Goal: Navigation & Orientation: Find specific page/section

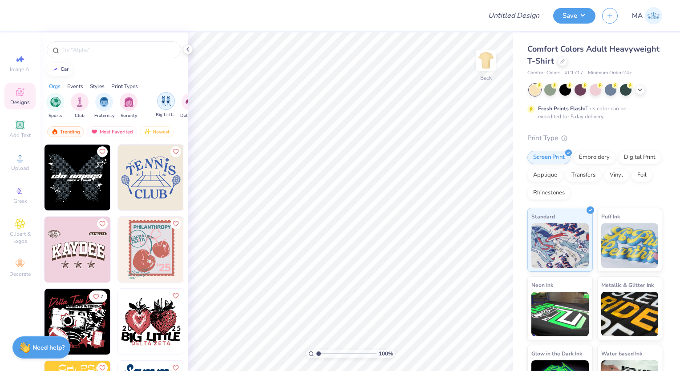
click at [164, 98] on img "filter for Big Little Reveal" at bounding box center [166, 101] width 10 height 10
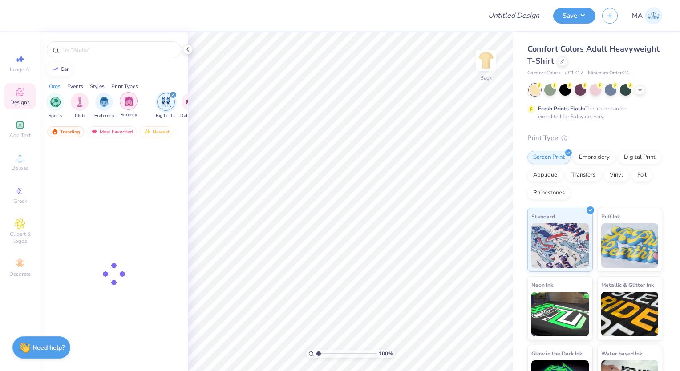
click at [128, 102] on img "filter for Sorority" at bounding box center [129, 101] width 10 height 10
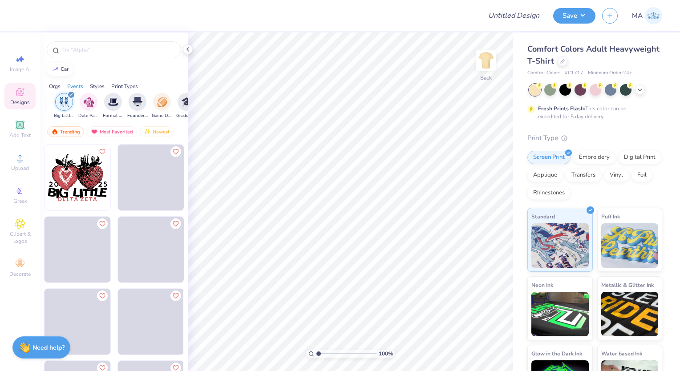
scroll to position [0, 89]
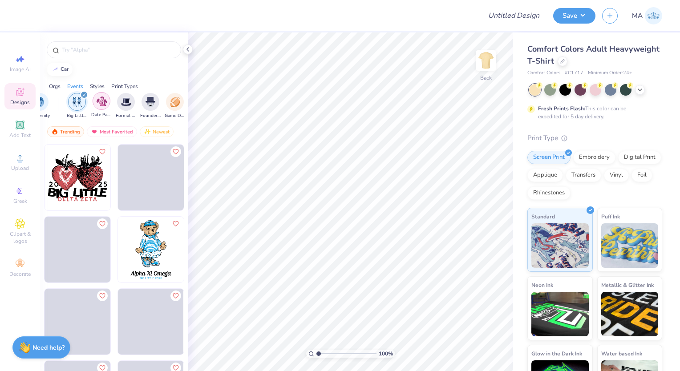
click at [105, 101] on img "filter for Date Parties & Socials" at bounding box center [102, 101] width 10 height 10
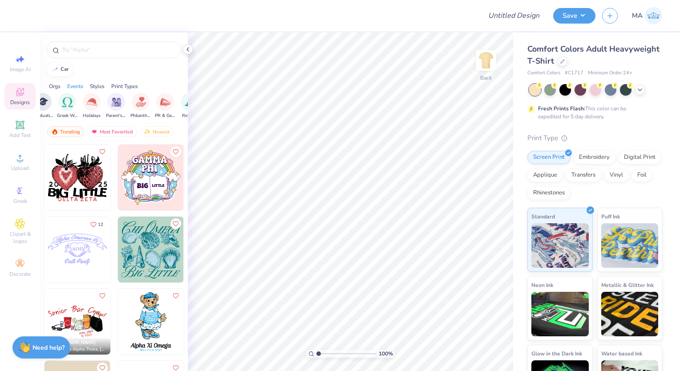
scroll to position [0, 267]
click at [148, 100] on img "filter for PR & General" at bounding box center [144, 101] width 10 height 10
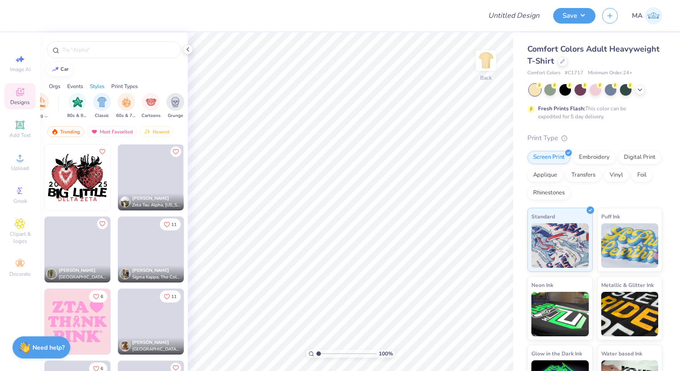
scroll to position [0, 445]
click at [74, 106] on div "filter for 80s & 90s" at bounding box center [77, 101] width 18 height 18
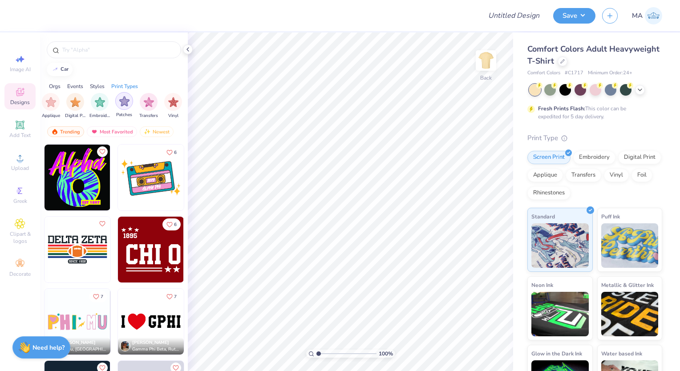
scroll to position [0, 709]
click at [62, 105] on div "Screen Print" at bounding box center [71, 105] width 20 height 26
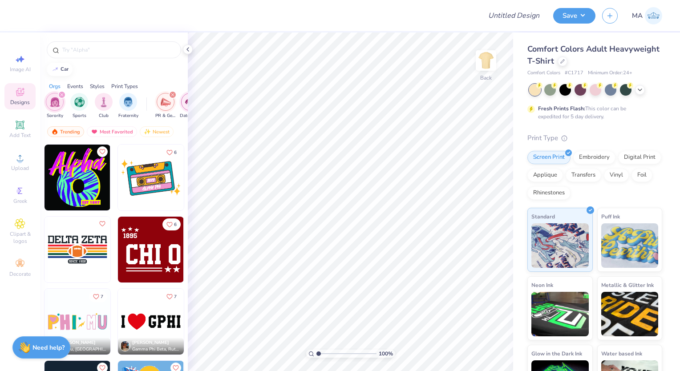
scroll to position [0, 0]
click at [64, 95] on div "filter for Sorority" at bounding box center [62, 95] width 8 height 8
click at [167, 95] on div "filter for PR & General" at bounding box center [166, 102] width 18 height 18
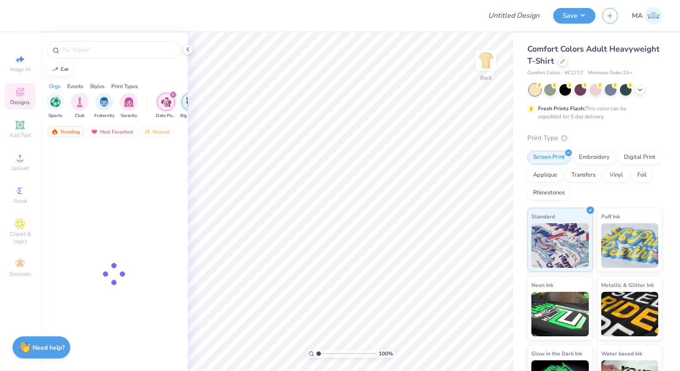
click at [167, 99] on img "filter for Date Parties & Socials" at bounding box center [166, 102] width 10 height 10
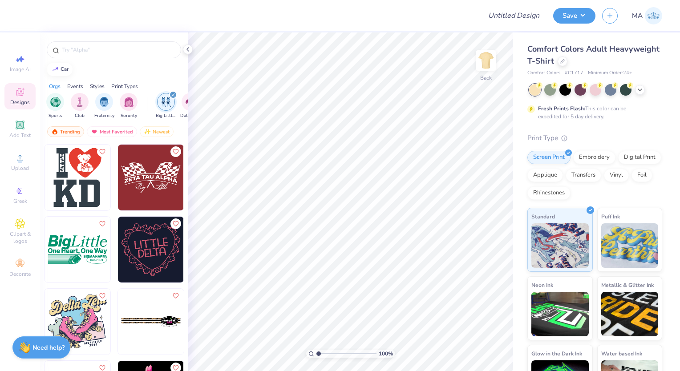
click at [167, 99] on img "filter for Big Little Reveal" at bounding box center [166, 102] width 10 height 10
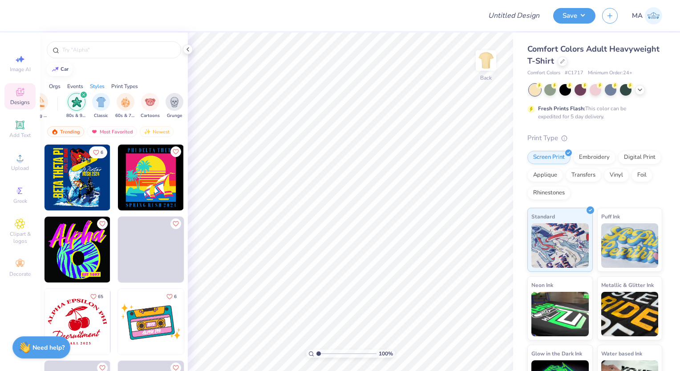
click at [80, 102] on img "filter for 80s & 90s" at bounding box center [77, 102] width 10 height 10
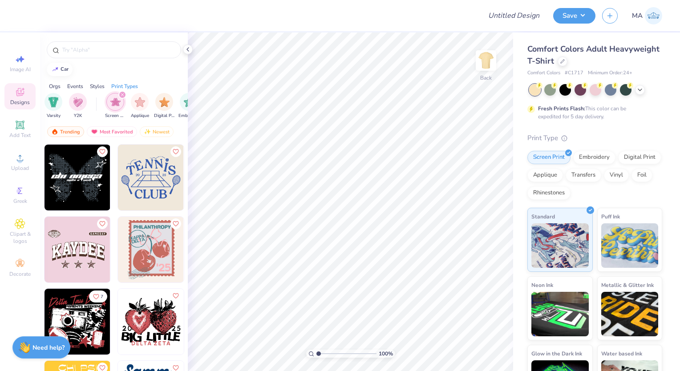
click at [112, 102] on img "filter for Screen Print" at bounding box center [115, 102] width 10 height 10
click at [567, 65] on div at bounding box center [563, 61] width 10 height 10
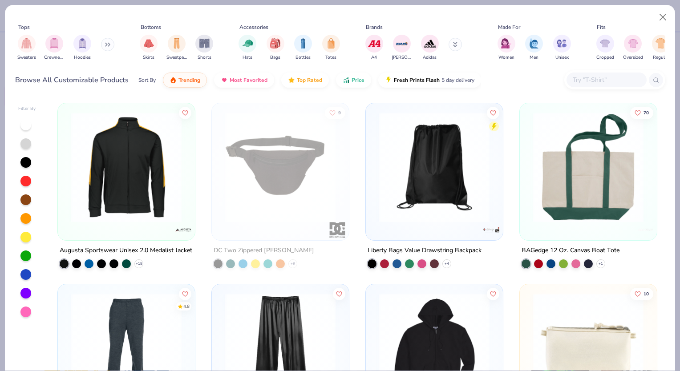
click at [110, 45] on icon at bounding box center [107, 44] width 5 height 4
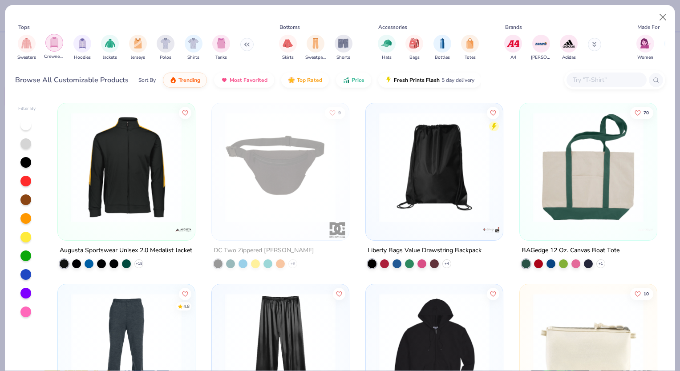
click at [48, 49] on div "filter for Crewnecks" at bounding box center [54, 43] width 18 height 18
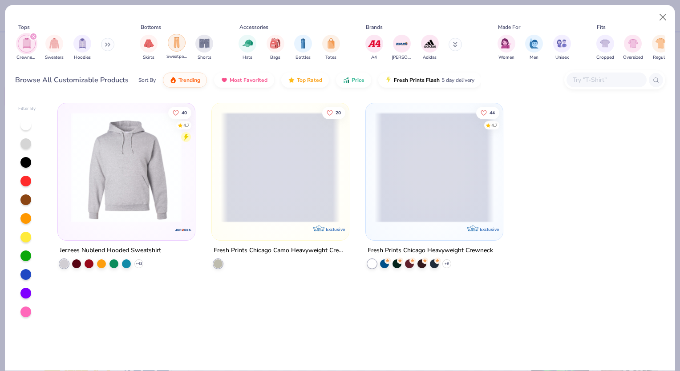
click at [173, 50] on div "filter for Sweatpants" at bounding box center [177, 43] width 18 height 18
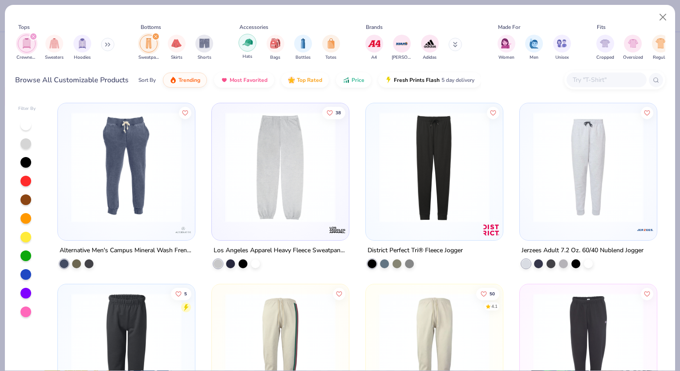
click at [250, 44] on img "filter for Hats" at bounding box center [248, 42] width 10 height 10
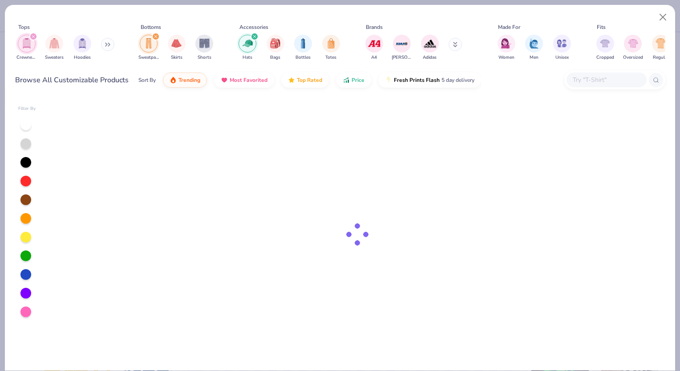
click at [453, 44] on icon at bounding box center [455, 44] width 4 height 5
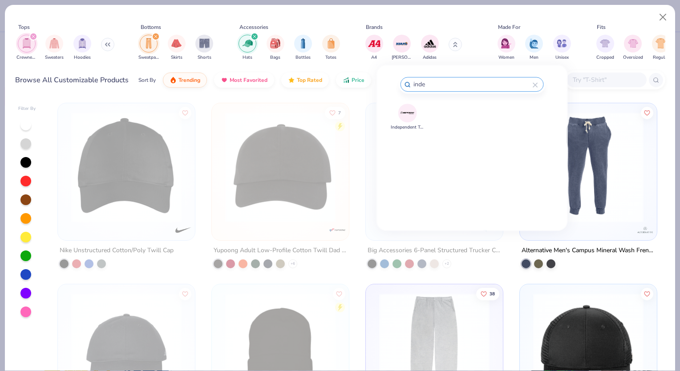
type input "inde"
click at [405, 109] on img at bounding box center [408, 113] width 16 height 16
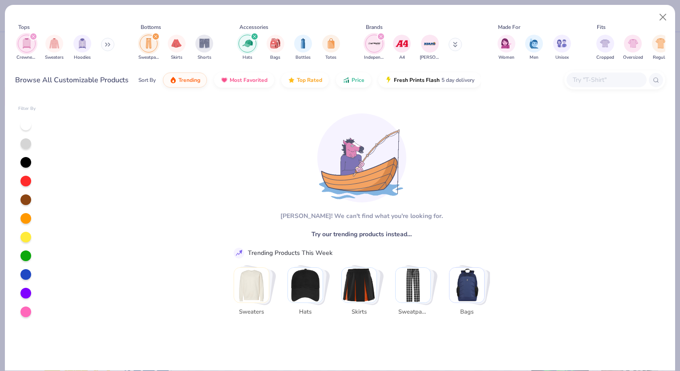
click at [382, 35] on icon "filter for Independent Trading Co." at bounding box center [381, 36] width 3 height 3
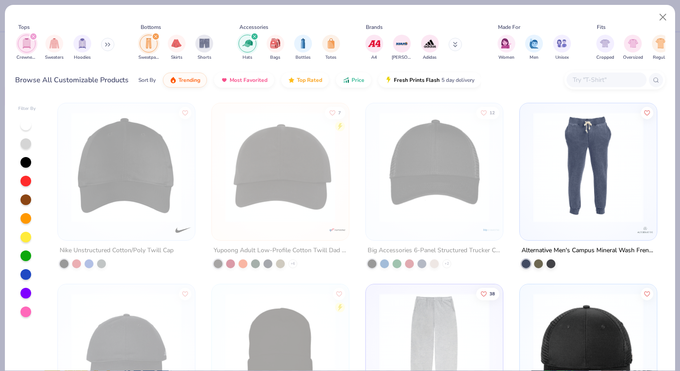
click at [454, 44] on icon at bounding box center [455, 44] width 4 height 5
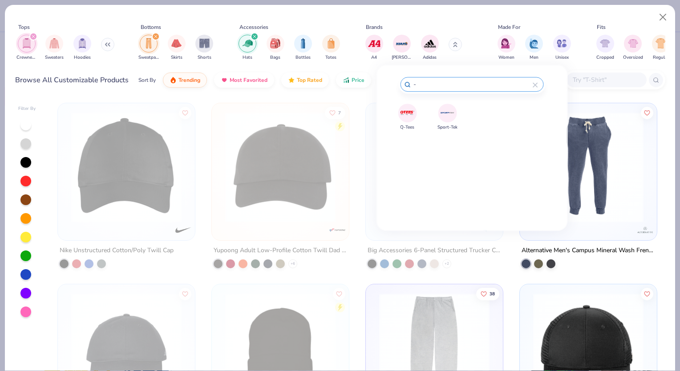
type input "-"
click at [409, 111] on img at bounding box center [408, 113] width 16 height 16
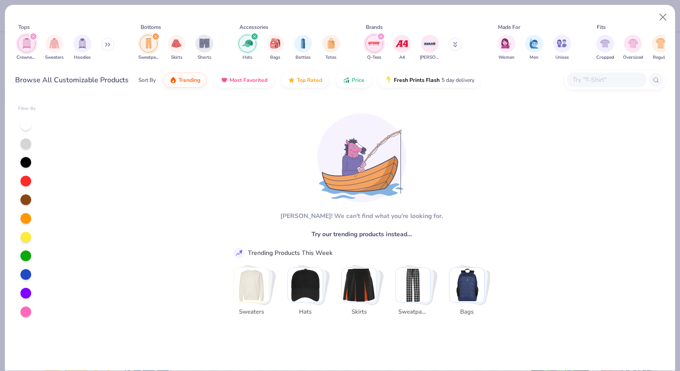
click at [381, 36] on icon "filter for Q-Tees" at bounding box center [381, 36] width 3 height 3
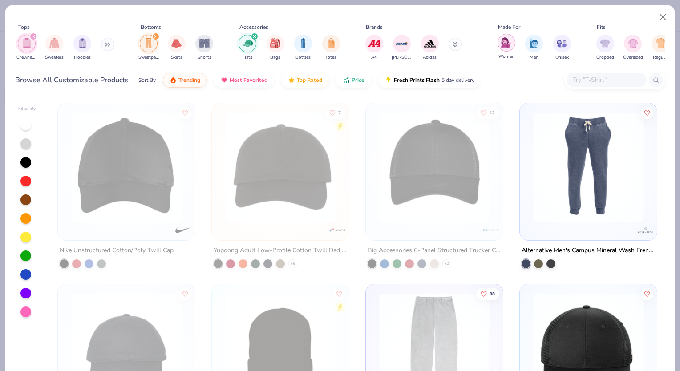
click at [507, 44] on img "filter for Women" at bounding box center [506, 42] width 10 height 10
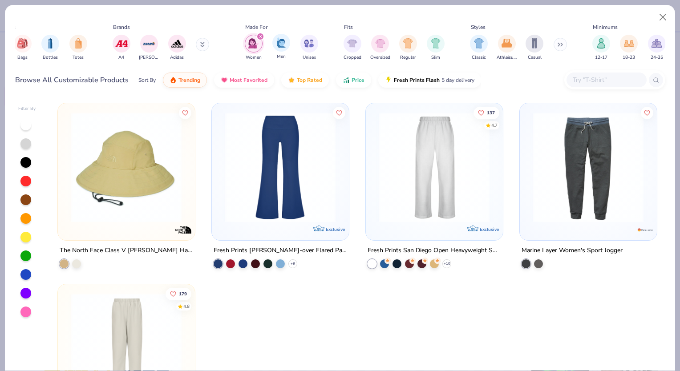
scroll to position [0, 312]
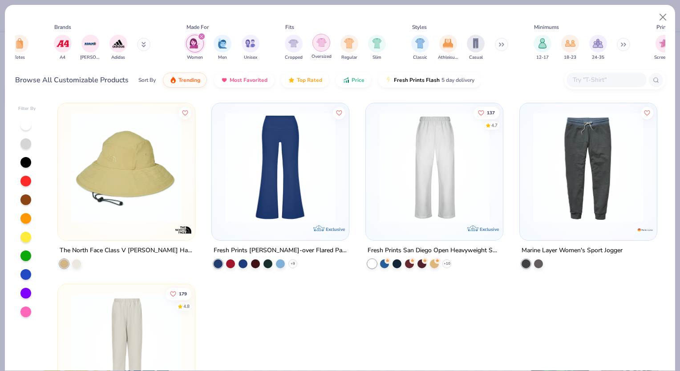
click at [322, 42] on img "filter for Oversized" at bounding box center [321, 42] width 10 height 10
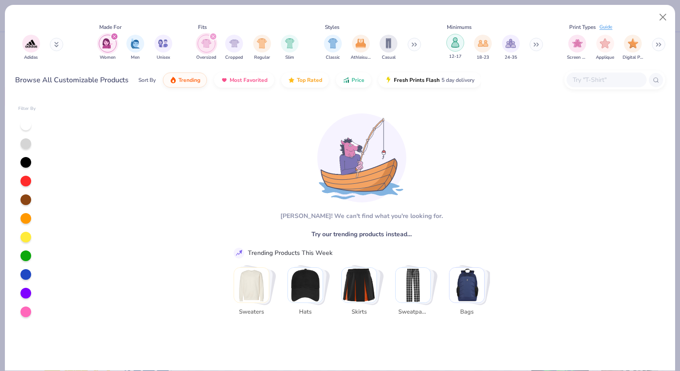
scroll to position [0, 401]
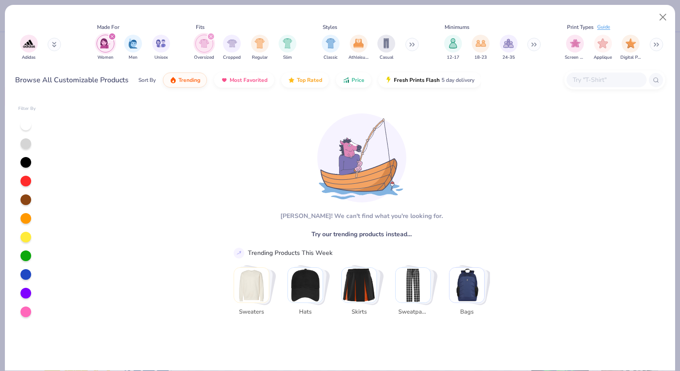
click at [414, 43] on icon at bounding box center [411, 44] width 5 height 4
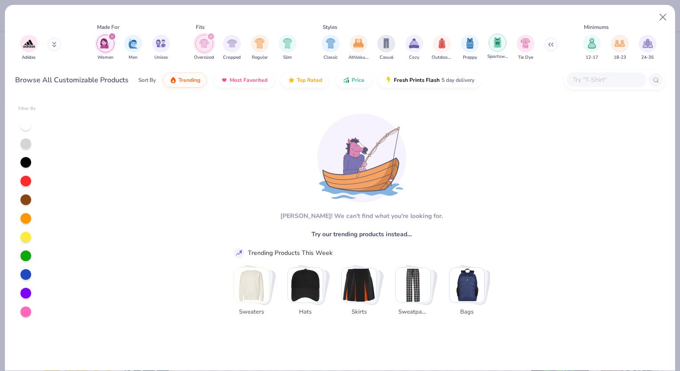
click at [499, 44] on img "filter for Sportswear" at bounding box center [498, 42] width 10 height 10
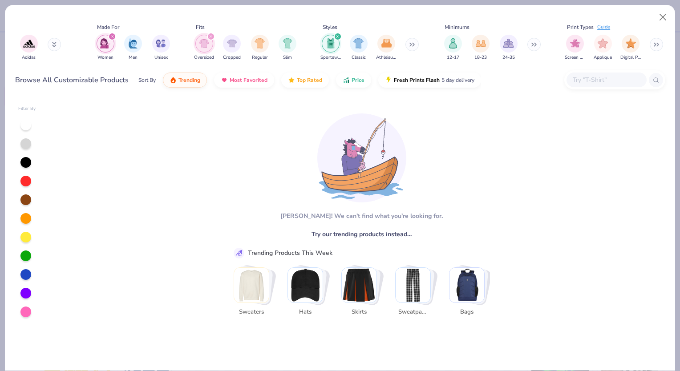
click at [538, 42] on button at bounding box center [533, 44] width 13 height 13
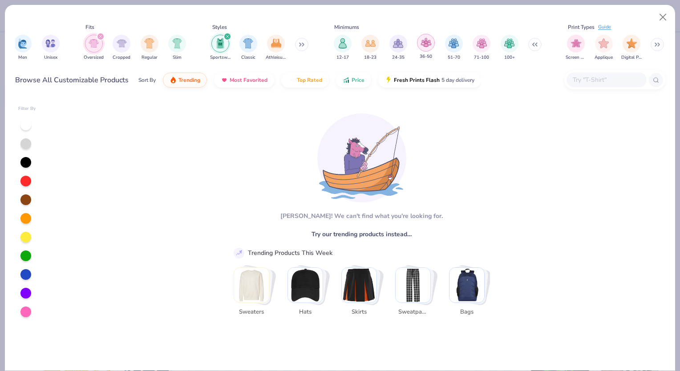
scroll to position [0, 512]
click at [510, 43] on img "filter for 100+" at bounding box center [508, 42] width 10 height 10
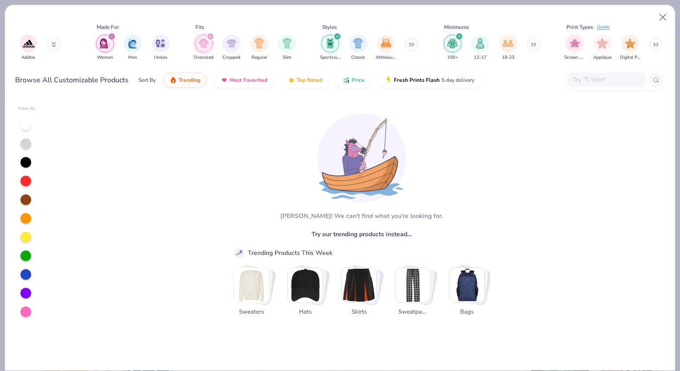
scroll to position [0, 401]
click at [458, 38] on div "filter for 100+" at bounding box center [460, 36] width 8 height 8
click at [537, 48] on button at bounding box center [533, 44] width 13 height 13
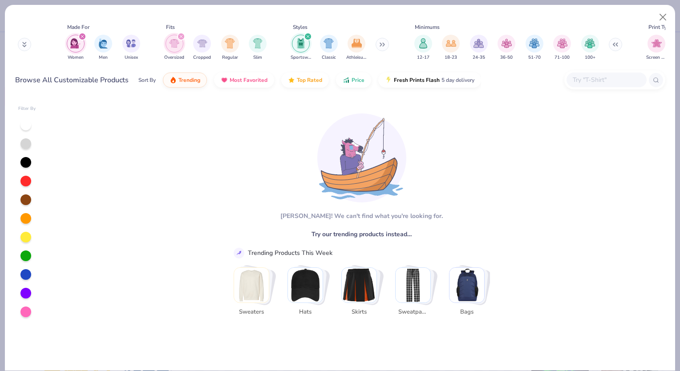
scroll to position [0, 446]
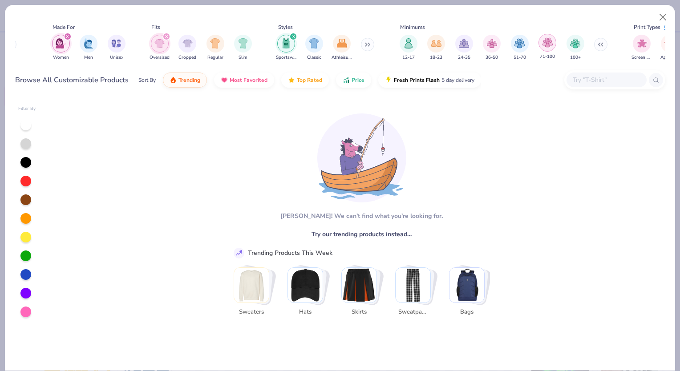
click at [549, 43] on img "filter for 71-100" at bounding box center [548, 42] width 10 height 10
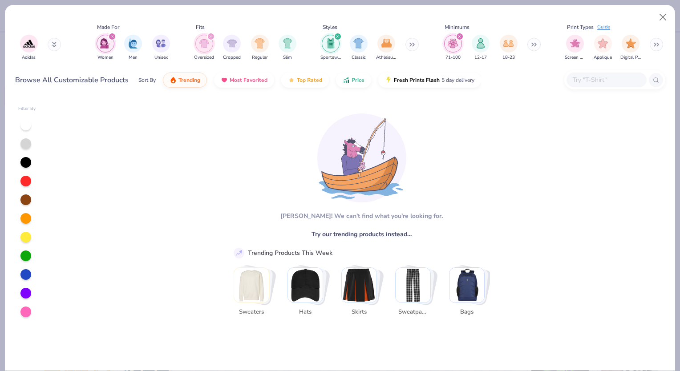
click at [461, 37] on icon "filter for 71-100" at bounding box center [460, 37] width 4 height 4
click at [651, 45] on button at bounding box center [656, 44] width 13 height 13
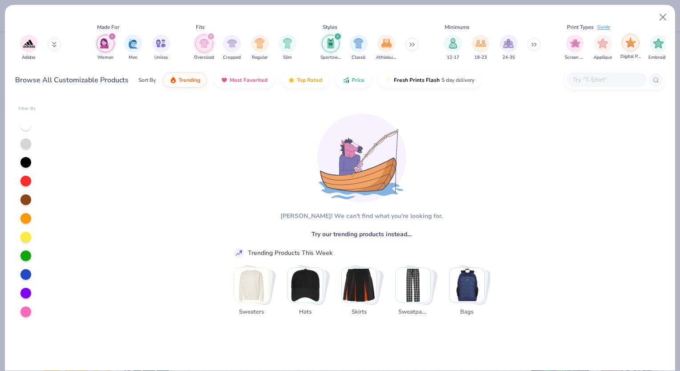
scroll to position [0, 512]
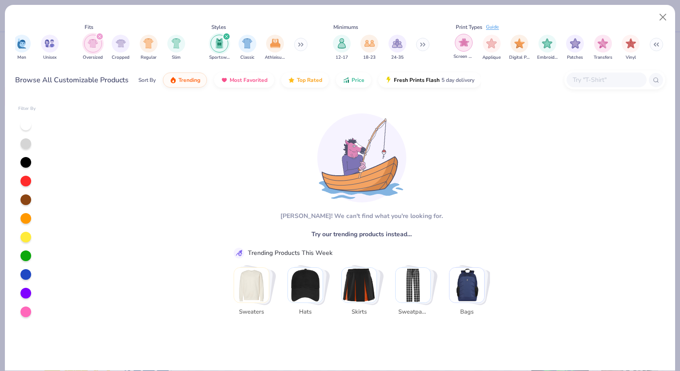
click at [466, 42] on img "filter for Screen Print" at bounding box center [464, 42] width 10 height 10
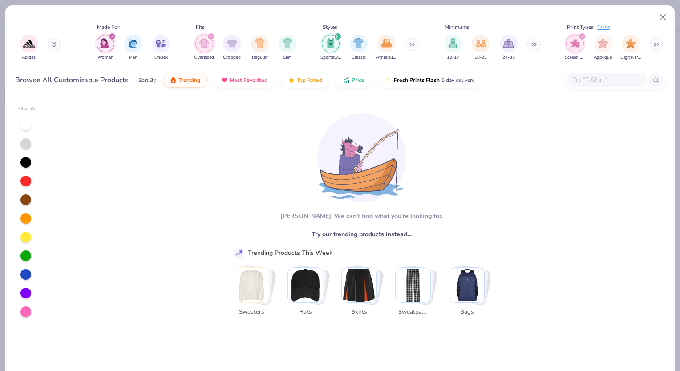
click at [575, 41] on img "filter for Screen Print" at bounding box center [575, 43] width 10 height 10
click at [333, 49] on div "filter for Sportswear" at bounding box center [331, 44] width 18 height 18
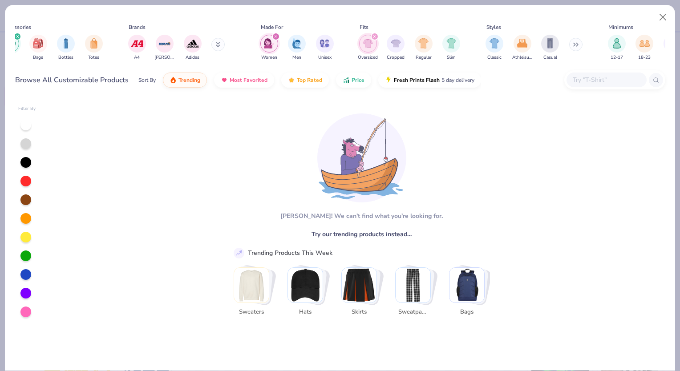
scroll to position [0, 223]
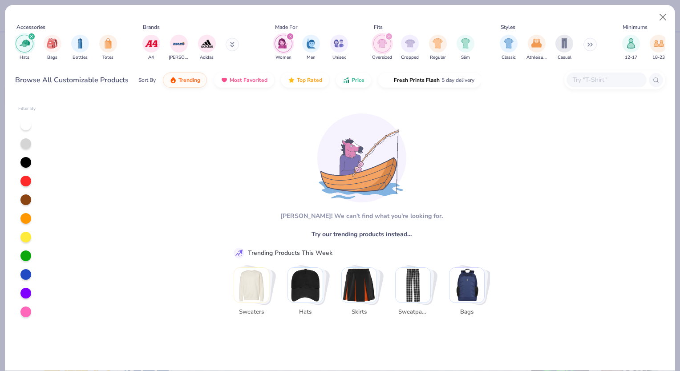
click at [381, 51] on div "filter for Oversized" at bounding box center [382, 44] width 18 height 18
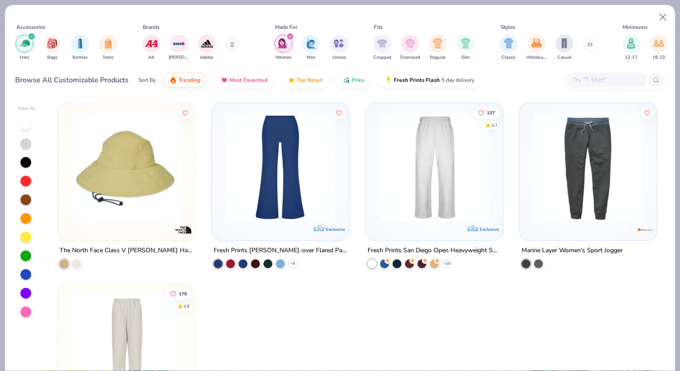
click at [287, 49] on div "filter for Women" at bounding box center [284, 44] width 18 height 18
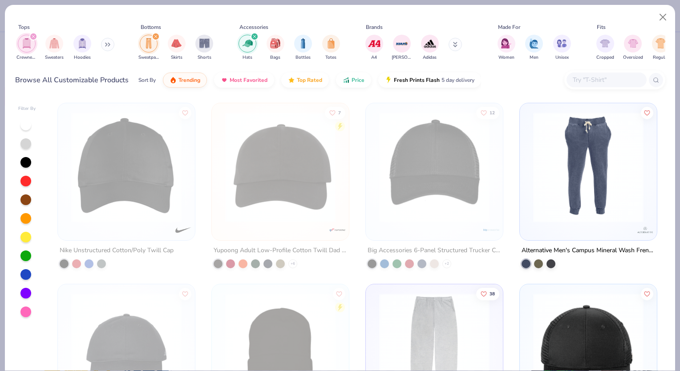
click at [251, 49] on div "filter for Hats" at bounding box center [248, 44] width 18 height 18
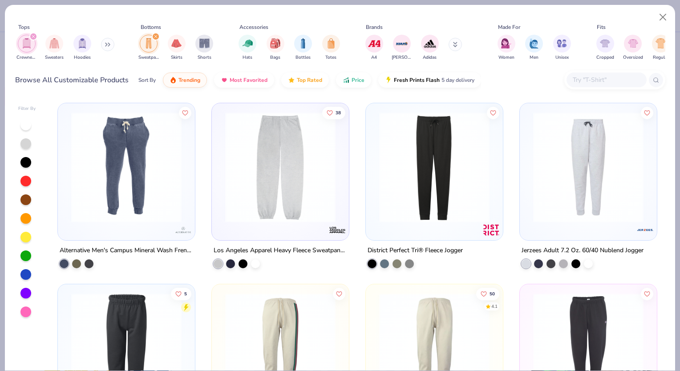
click at [149, 51] on div "filter for Sweatpants" at bounding box center [149, 44] width 18 height 18
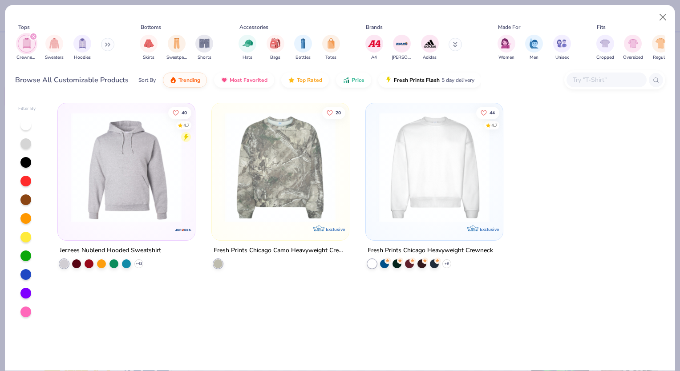
click at [33, 53] on div "Crewnecks" at bounding box center [26, 48] width 20 height 26
